Goal: Transaction & Acquisition: Purchase product/service

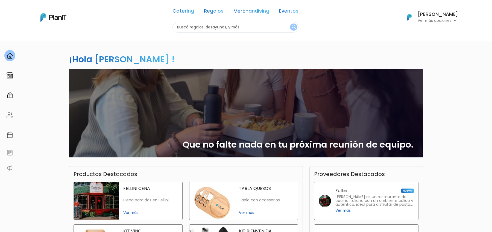
click at [209, 14] on link "Regalos" at bounding box center [214, 12] width 20 height 7
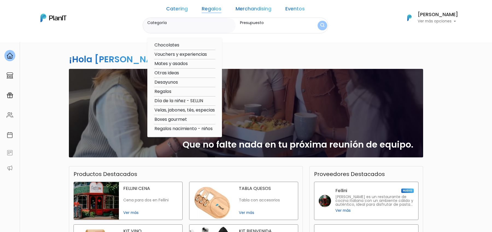
click at [173, 129] on option "Regalos nacimiento - niños" at bounding box center [185, 129] width 62 height 7
type input "Regalos nacimiento - niños"
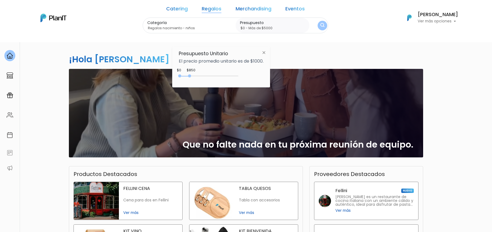
type input "$0 - Más de $5000"
drag, startPoint x: 191, startPoint y: 76, endPoint x: 269, endPoint y: 76, distance: 78.0
click at [269, 76] on div "Presupuesto Unitario El precio promedio unitario es de $1000. $850 $0 0 : 850 0…" at bounding box center [221, 67] width 98 height 41
click at [321, 23] on img "submit" at bounding box center [323, 25] width 4 height 5
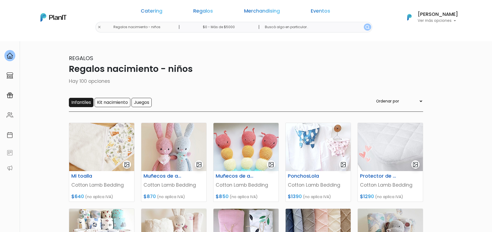
click at [76, 104] on input "Infantiles" at bounding box center [81, 102] width 25 height 9
click at [209, 13] on link "Regalos" at bounding box center [203, 12] width 20 height 7
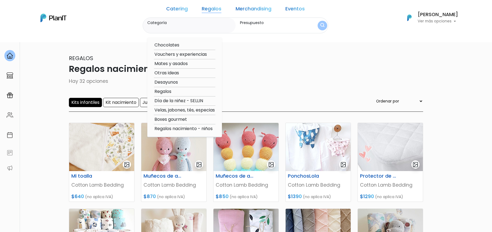
click at [141, 76] on div "Regalos Regalos nacimiento - niños Hay 32 opciones Kits infantiles Kit nacimien…" at bounding box center [246, 83] width 355 height 58
